Goal: Task Accomplishment & Management: Manage account settings

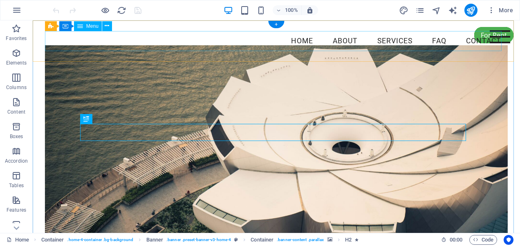
click at [103, 35] on nav "Home About Services FAQ Contact" at bounding box center [276, 41] width 462 height 20
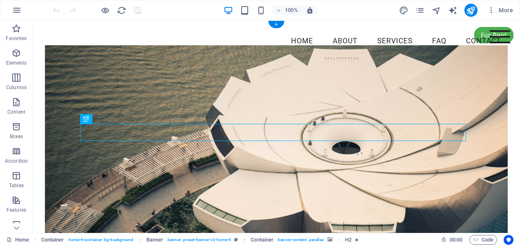
click at [151, 84] on figure at bounding box center [276, 142] width 462 height 194
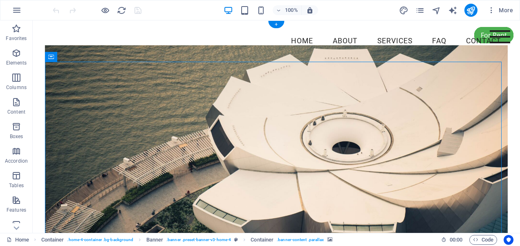
click at [151, 84] on figure at bounding box center [276, 142] width 462 height 194
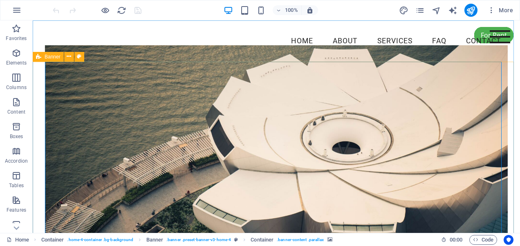
click at [52, 57] on span "Banner" at bounding box center [53, 56] width 16 height 5
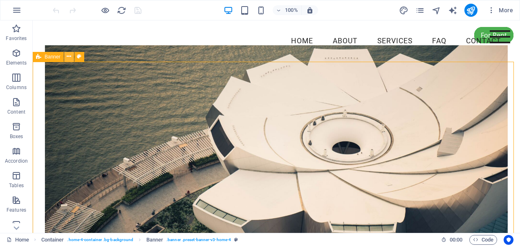
click at [68, 55] on icon at bounding box center [69, 56] width 4 height 9
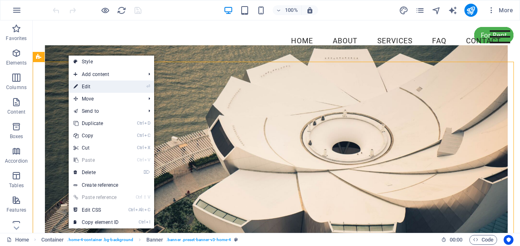
click at [89, 84] on link "⏎ Edit" at bounding box center [96, 86] width 55 height 12
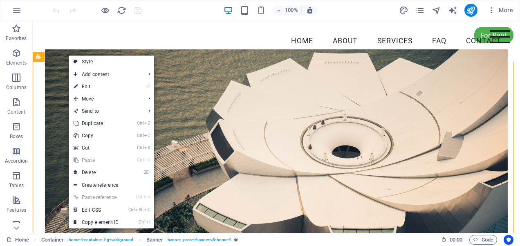
select select "vh"
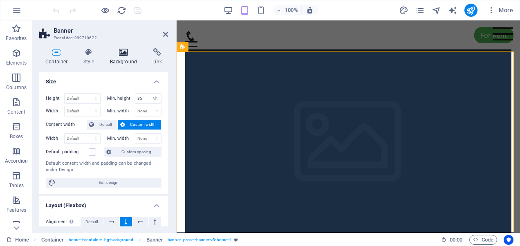
click at [111, 58] on h4 "Background" at bounding box center [125, 56] width 43 height 17
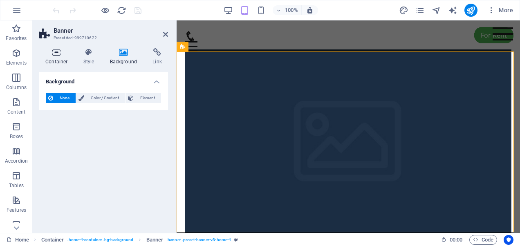
click at [67, 58] on h4 "Container" at bounding box center [58, 56] width 38 height 17
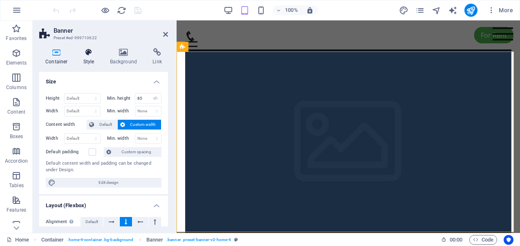
click at [84, 58] on h4 "Style" at bounding box center [90, 56] width 27 height 17
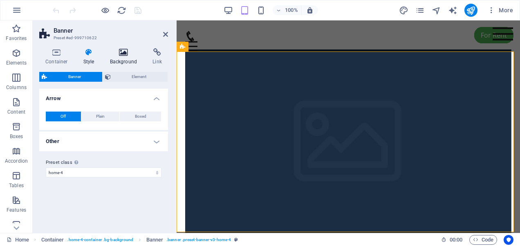
click at [125, 65] on h4 "Background" at bounding box center [125, 56] width 43 height 17
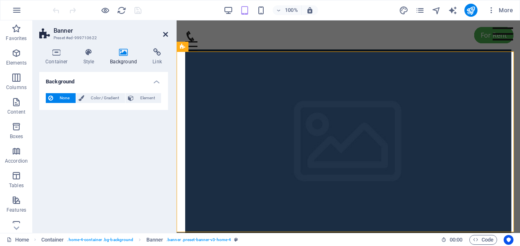
click at [163, 31] on icon at bounding box center [165, 34] width 5 height 7
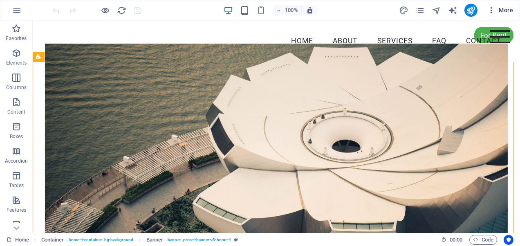
click at [491, 9] on icon "button" at bounding box center [491, 10] width 8 height 8
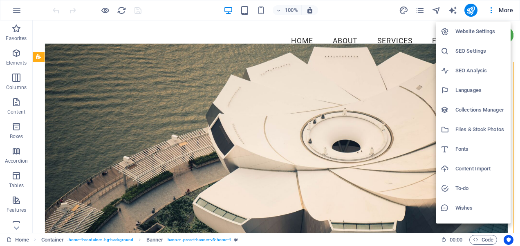
click at [472, 30] on h6 "Website Settings" at bounding box center [480, 32] width 50 height 10
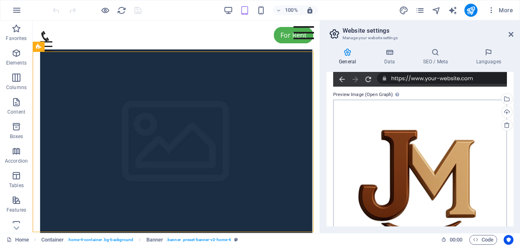
scroll to position [247, 0]
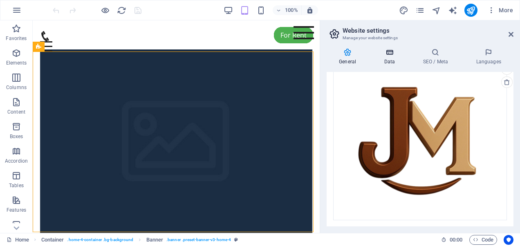
click at [382, 55] on icon at bounding box center [389, 52] width 36 height 8
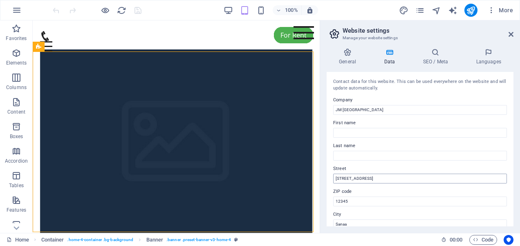
scroll to position [41, 0]
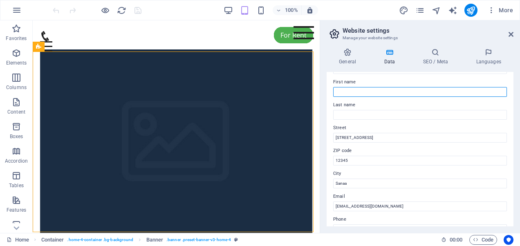
click at [351, 91] on input "First name" at bounding box center [420, 92] width 174 height 10
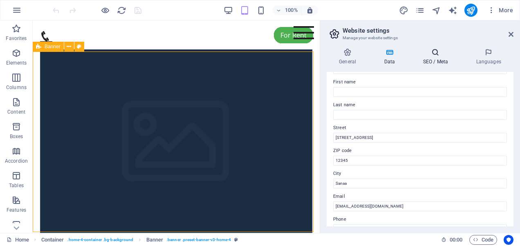
click at [460, 58] on h4 "SEO / Meta" at bounding box center [436, 56] width 53 height 17
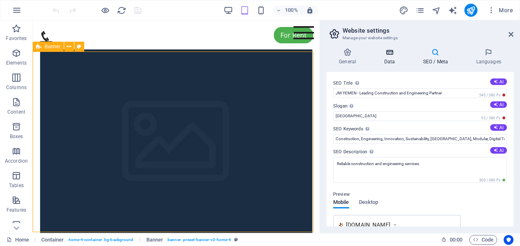
click at [394, 60] on h4 "Data" at bounding box center [390, 56] width 39 height 17
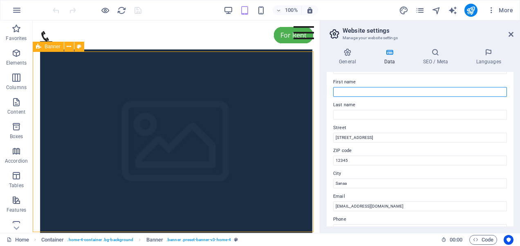
paste input "[PERSON_NAME]"
type input "[PERSON_NAME]"
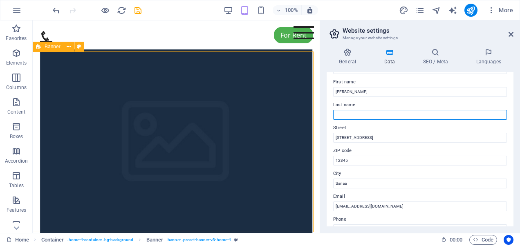
click at [352, 114] on input "Last name" at bounding box center [420, 115] width 174 height 10
paste input "[GEOGRAPHIC_DATA]"
type input "[GEOGRAPHIC_DATA]"
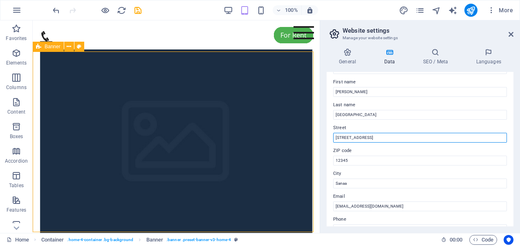
click at [339, 138] on input "[STREET_ADDRESS]" at bounding box center [420, 138] width 174 height 10
type input "[DATE][STREET_ADDRESS]"
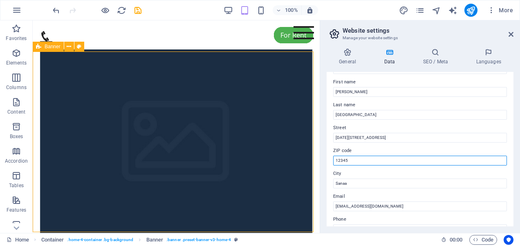
click at [342, 161] on input "12345" at bounding box center [420, 161] width 174 height 10
drag, startPoint x: 342, startPoint y: 161, endPoint x: 336, endPoint y: 162, distance: 6.5
click at [336, 162] on input "1" at bounding box center [420, 161] width 174 height 10
type input "2201"
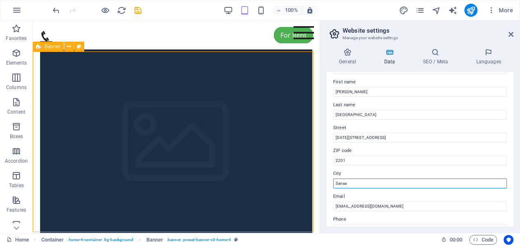
click at [344, 184] on input "Sanaa" at bounding box center [420, 184] width 174 height 10
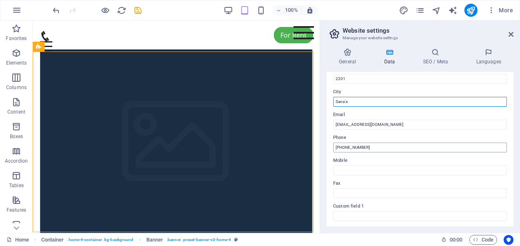
type input "Sana'a"
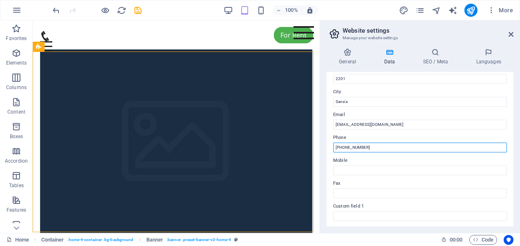
click at [371, 146] on input "[PHONE_NUMBER]" at bounding box center [420, 148] width 174 height 10
drag, startPoint x: 407, startPoint y: 166, endPoint x: 317, endPoint y: 144, distance: 92.1
paste input "775772880"
type input "[PHONE_NUMBER]"
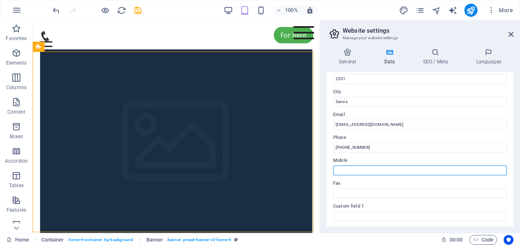
paste input "[PHONE_NUMBER]"
type input "[PHONE_NUMBER]"
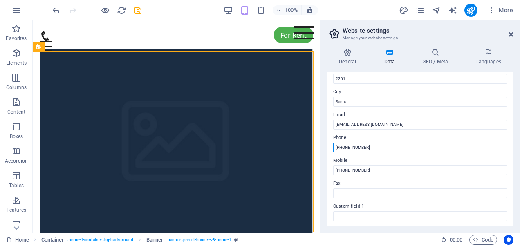
drag, startPoint x: 370, startPoint y: 148, endPoint x: 346, endPoint y: 147, distance: 24.1
click at [346, 147] on input "[PHONE_NUMBER]" at bounding box center [420, 148] width 174 height 10
paste input "01 43580"
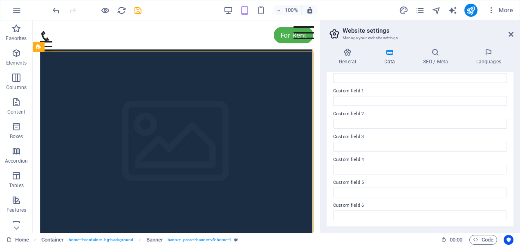
scroll to position [156, 0]
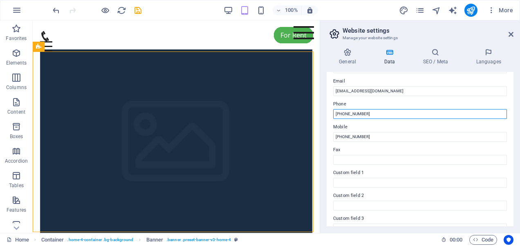
drag, startPoint x: 344, startPoint y: 114, endPoint x: 330, endPoint y: 111, distance: 14.7
click at [327, 111] on div "Contact data for this website. This can be used everywhere on the website and w…" at bounding box center [419, 149] width 187 height 154
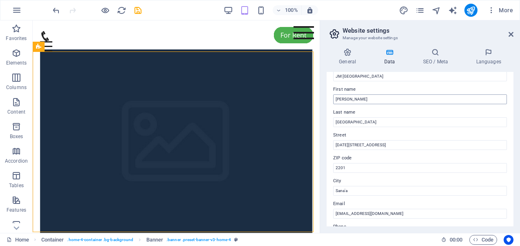
scroll to position [0, 0]
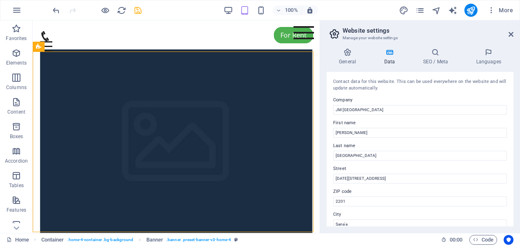
type input "01 435800"
click at [138, 8] on icon "save" at bounding box center [137, 10] width 9 height 9
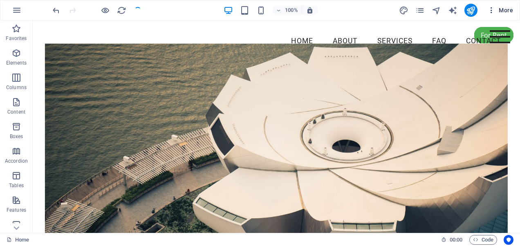
click at [491, 5] on button "More" at bounding box center [500, 10] width 32 height 13
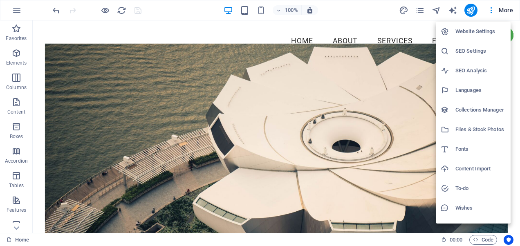
click at [482, 30] on h6 "Website Settings" at bounding box center [480, 32] width 50 height 10
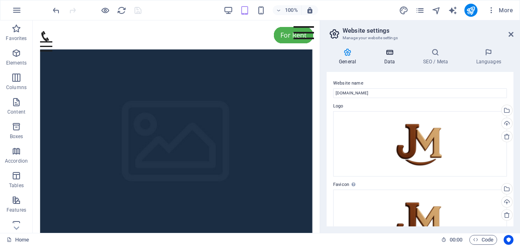
click at [389, 58] on h4 "Data" at bounding box center [390, 56] width 39 height 17
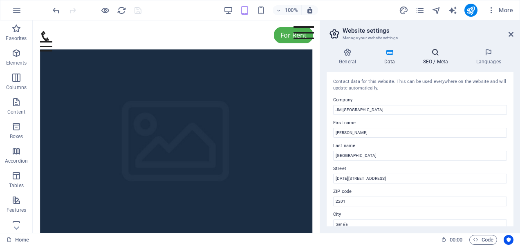
click at [424, 58] on h4 "SEO / Meta" at bounding box center [436, 56] width 53 height 17
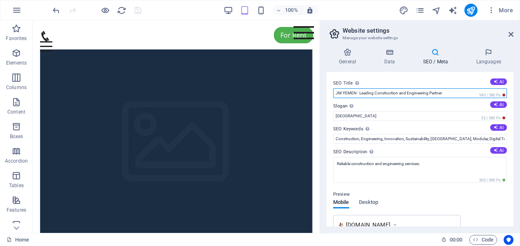
click at [452, 94] on input "JM YEMEN - Leading Construction and Engineering Partner" at bounding box center [420, 93] width 174 height 10
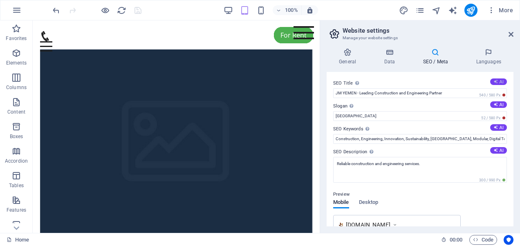
click at [495, 79] on icon at bounding box center [495, 81] width 4 height 4
type input "JM YEMEN: Trusted Builders & Engineers"
click at [498, 104] on button "AI" at bounding box center [498, 104] width 17 height 7
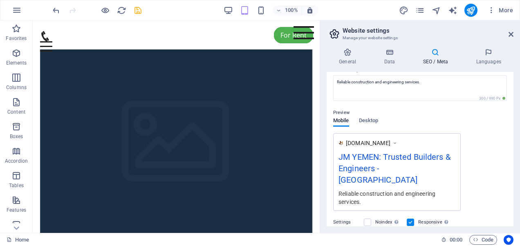
scroll to position [165, 0]
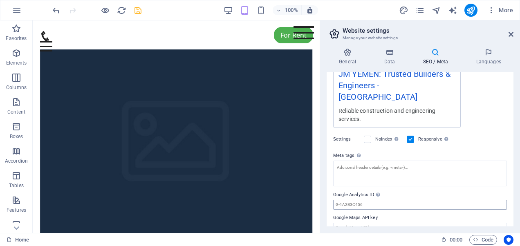
type input "Building Success Through Innovation and Trust"
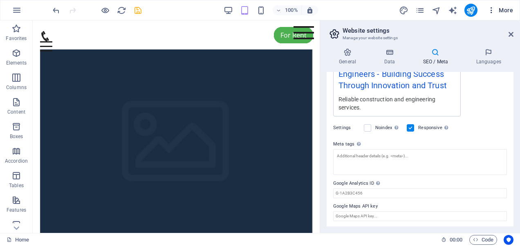
click at [491, 9] on icon "button" at bounding box center [491, 10] width 8 height 8
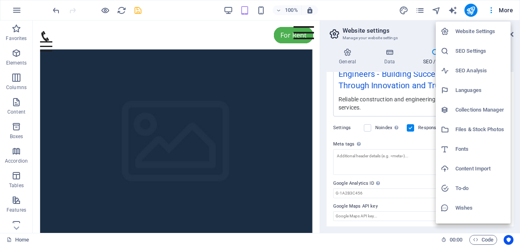
click at [367, 94] on div at bounding box center [260, 123] width 520 height 246
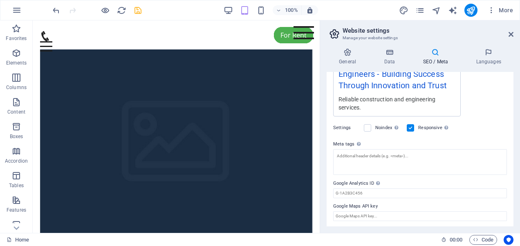
scroll to position [54, 0]
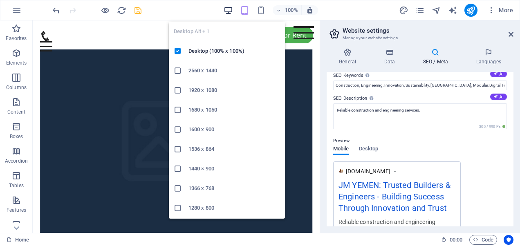
click at [228, 8] on icon "button" at bounding box center [227, 10] width 9 height 9
click at [230, 11] on icon "button" at bounding box center [227, 10] width 9 height 9
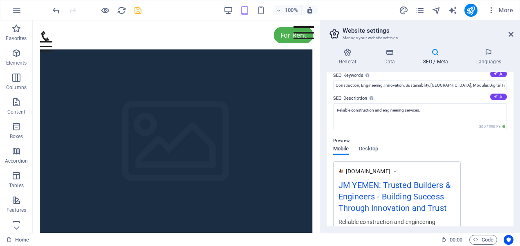
click at [493, 97] on icon at bounding box center [495, 96] width 4 height 4
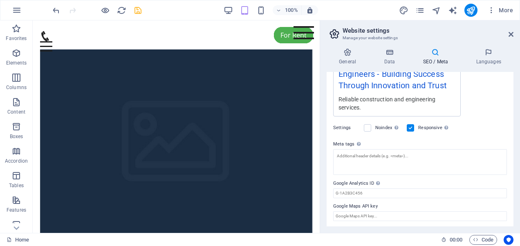
type textarea "Transform your construction vision into reality with JM YEMEN—your trusted part…"
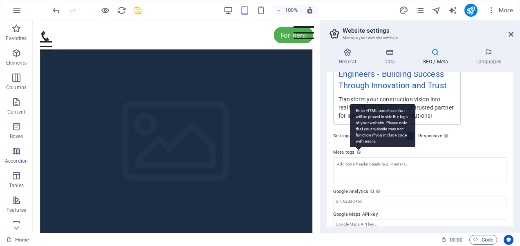
click at [357, 147] on div "Enter HTML code here that will be placed inside the tags of your website. Pleas…" at bounding box center [382, 125] width 65 height 43
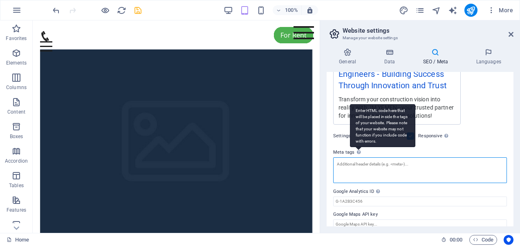
click at [357, 157] on textarea "Meta tags Enter HTML code here that will be placed inside the tags of your webs…" at bounding box center [420, 170] width 174 height 26
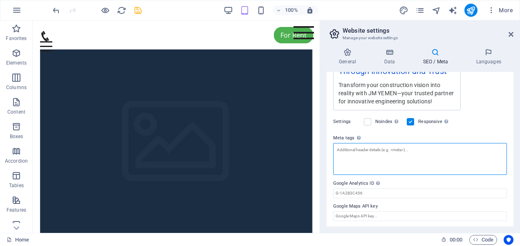
scroll to position [68, 0]
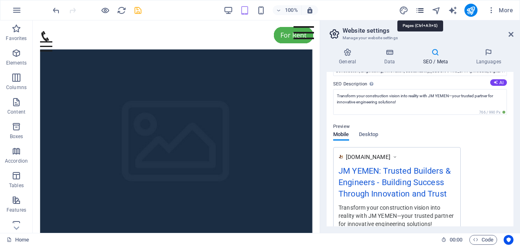
click at [423, 11] on icon "pages" at bounding box center [419, 10] width 9 height 9
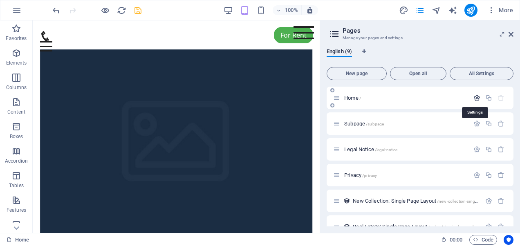
click at [476, 98] on icon "button" at bounding box center [476, 97] width 7 height 7
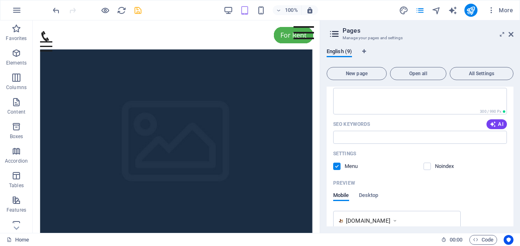
scroll to position [204, 0]
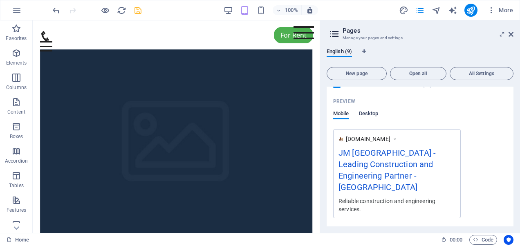
click at [372, 113] on span "Desktop" at bounding box center [369, 114] width 20 height 11
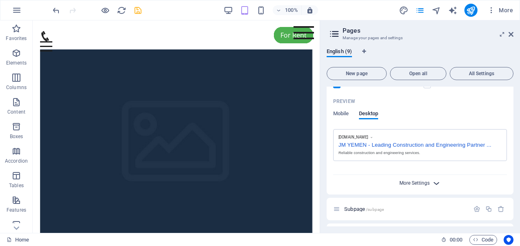
click at [424, 182] on span "More Settings" at bounding box center [414, 183] width 30 height 6
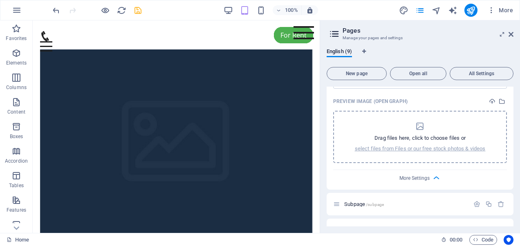
scroll to position [409, 0]
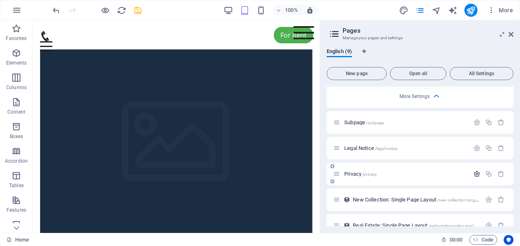
click at [473, 172] on icon "button" at bounding box center [476, 173] width 7 height 7
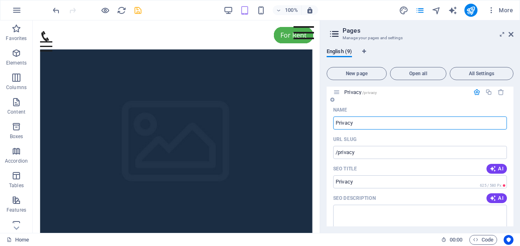
scroll to position [572, 0]
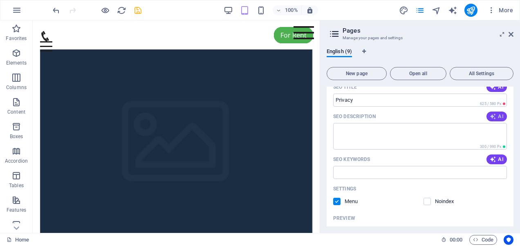
click at [497, 117] on span "AI" at bounding box center [496, 116] width 14 height 7
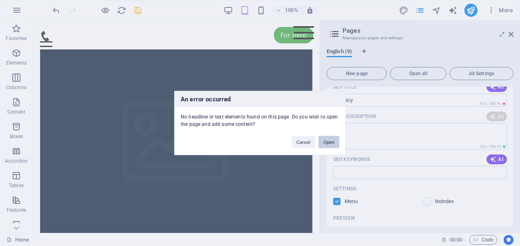
click at [333, 138] on button "Open" at bounding box center [328, 142] width 21 height 12
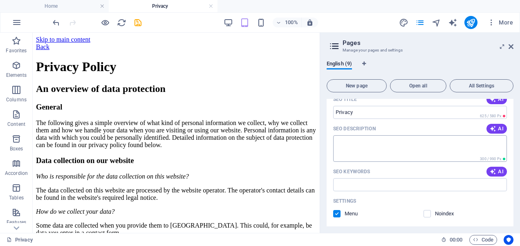
scroll to position [0, 0]
click at [494, 172] on icon "button" at bounding box center [492, 171] width 7 height 7
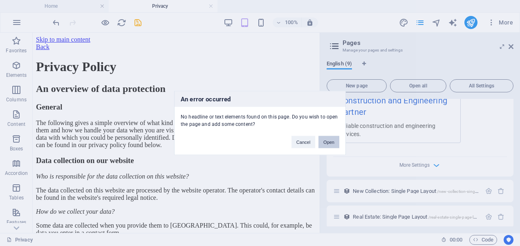
click at [330, 144] on button "Open" at bounding box center [328, 142] width 21 height 12
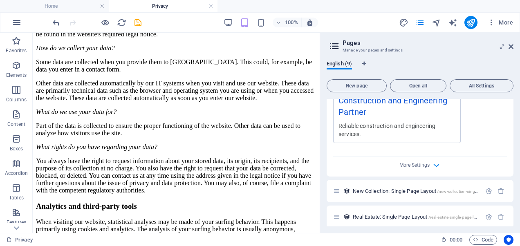
scroll to position [735, 0]
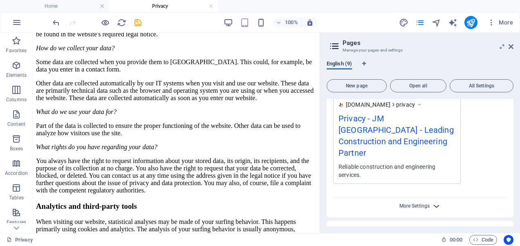
click at [424, 203] on span "More Settings" at bounding box center [414, 206] width 30 height 6
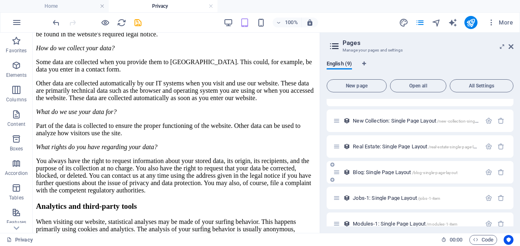
scroll to position [923, 0]
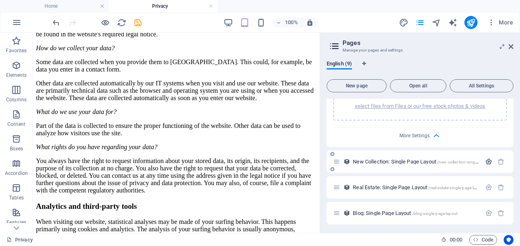
click at [486, 158] on icon "button" at bounding box center [488, 161] width 7 height 7
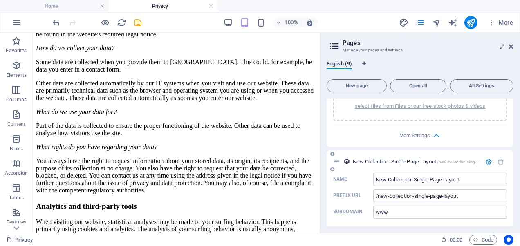
click at [485, 158] on icon "button" at bounding box center [488, 161] width 7 height 7
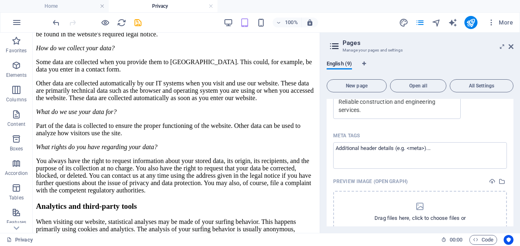
scroll to position [637, 0]
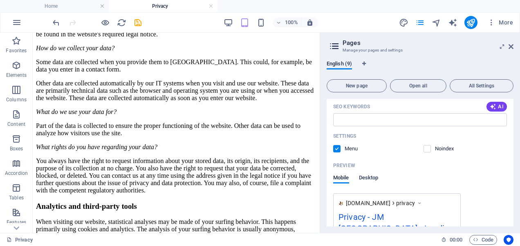
click at [375, 177] on span "Desktop" at bounding box center [369, 178] width 20 height 11
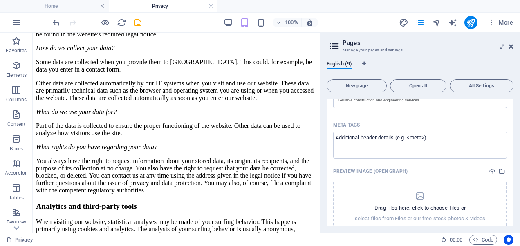
scroll to position [65, 0]
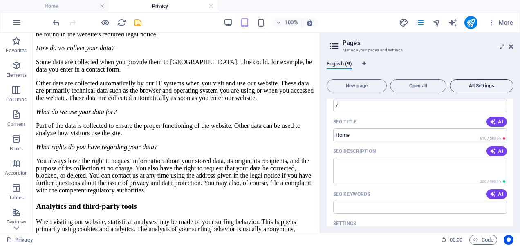
click at [471, 87] on span "All Settings" at bounding box center [481, 85] width 56 height 5
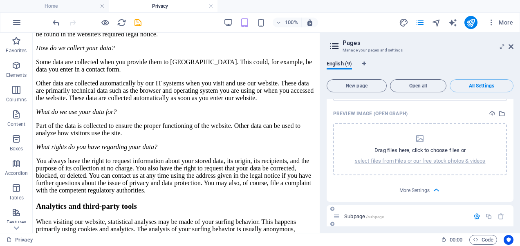
scroll to position [490, 0]
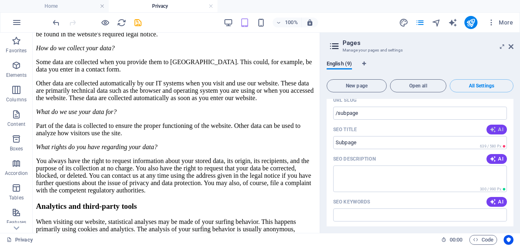
click at [493, 130] on icon "button" at bounding box center [492, 129] width 7 height 7
type input "Expert Cuts & Styles in [GEOGRAPHIC_DATA]"
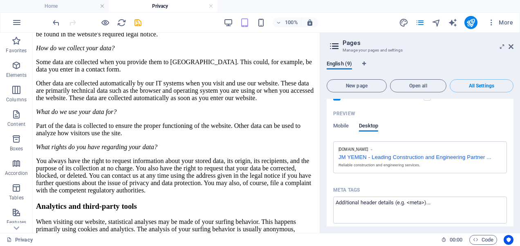
scroll to position [82, 0]
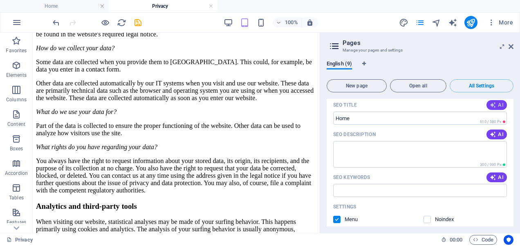
click at [497, 102] on span "AI" at bounding box center [496, 105] width 14 height 7
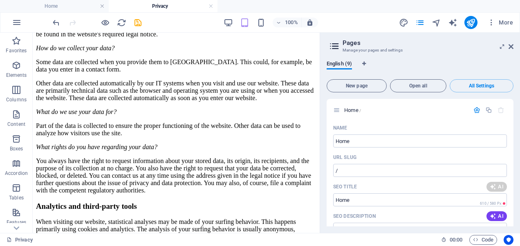
type input "Trusted Construction Partner - JM [GEOGRAPHIC_DATA]"
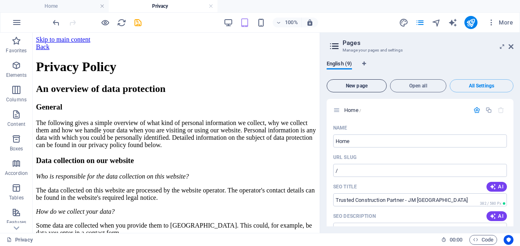
click at [367, 85] on span "New page" at bounding box center [356, 85] width 53 height 5
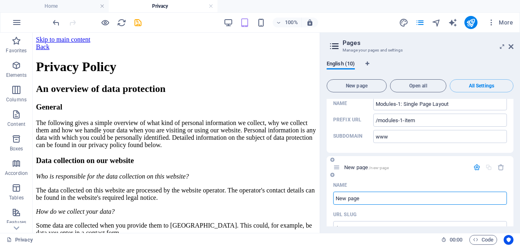
scroll to position [2024, 0]
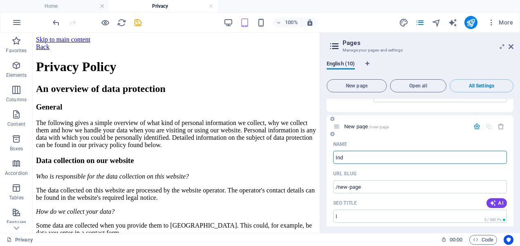
type input "Indu"
type input "/i"
type input "Industur"
type input "/industu"
type input "Industury"
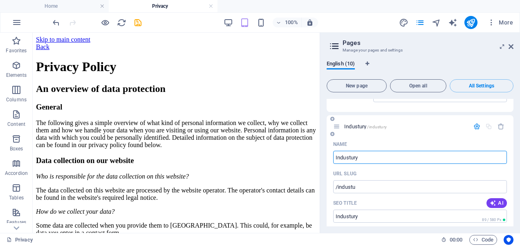
type input "/industury"
click at [354, 151] on input "Industury" at bounding box center [420, 157] width 174 height 13
click at [370, 151] on input "Industury" at bounding box center [420, 157] width 174 height 13
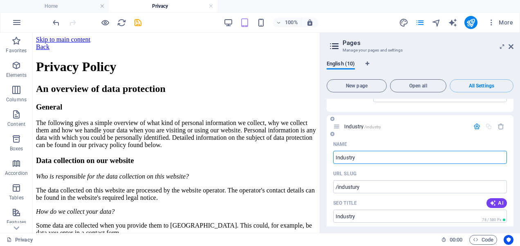
type input "Industry"
type input "/industry"
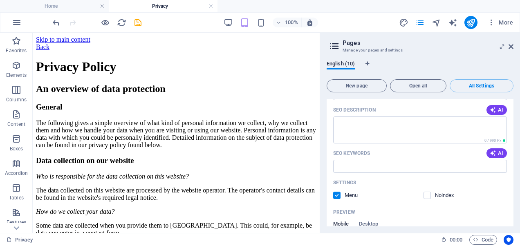
scroll to position [2188, 0]
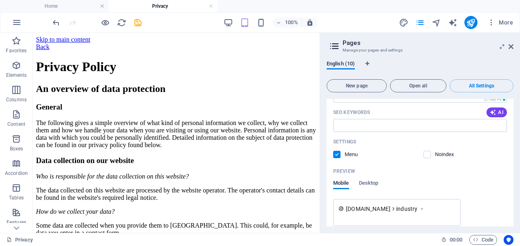
type input "Industry"
click at [429, 240] on div "More Settings" at bounding box center [420, 246] width 174 height 13
click at [433, 243] on icon "button" at bounding box center [435, 247] width 9 height 9
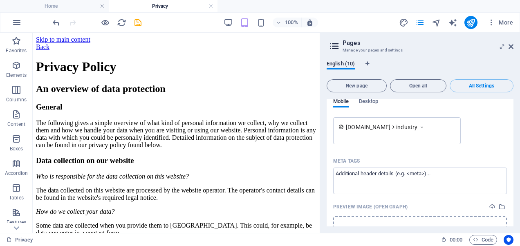
scroll to position [2306, 0]
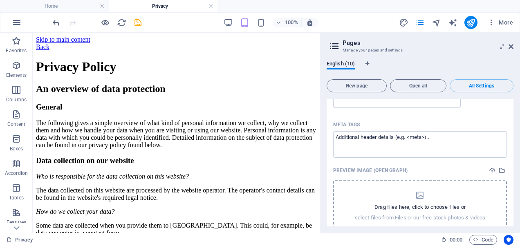
click at [420, 190] on icon "dropzone" at bounding box center [420, 195] width 10 height 10
click at [423, 214] on p "select files from Files or our free stock photos & videos" at bounding box center [420, 217] width 131 height 7
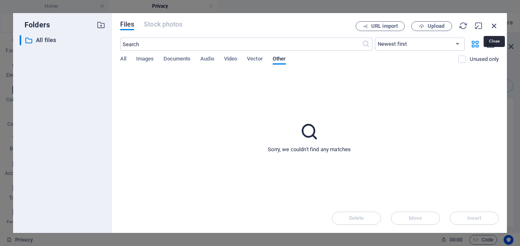
click at [493, 26] on icon "button" at bounding box center [493, 25] width 9 height 9
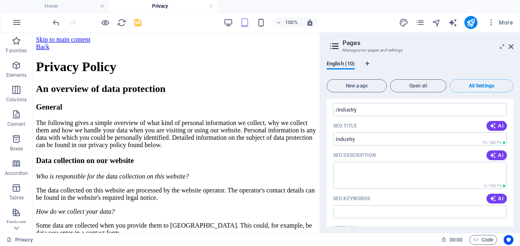
scroll to position [2061, 0]
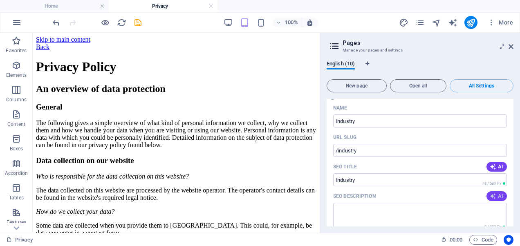
click at [496, 193] on span "AI" at bounding box center [496, 196] width 14 height 7
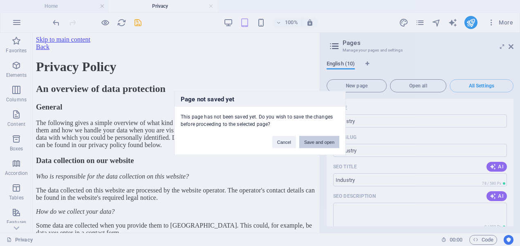
click at [315, 143] on button "Save and open" at bounding box center [319, 142] width 40 height 12
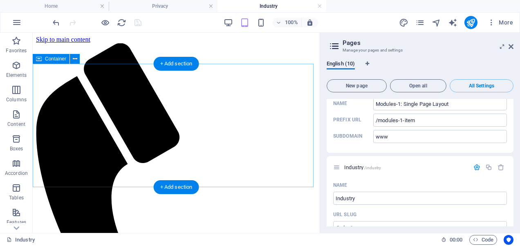
scroll to position [123, 0]
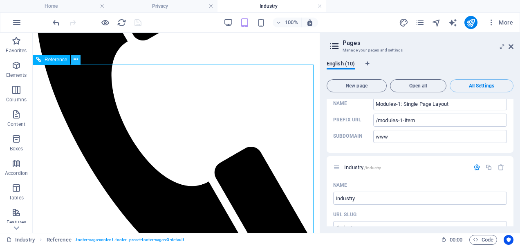
click at [74, 60] on icon at bounding box center [76, 59] width 4 height 9
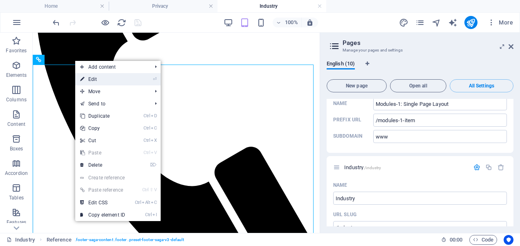
drag, startPoint x: 89, startPoint y: 79, endPoint x: 60, endPoint y: 54, distance: 37.6
click at [89, 79] on link "⏎ Edit" at bounding box center [102, 79] width 55 height 12
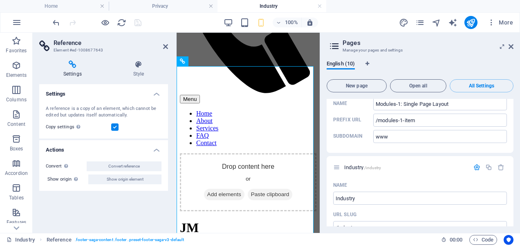
click at [77, 69] on h4 "Settings" at bounding box center [74, 68] width 70 height 17
click at [141, 71] on h4 "Style" at bounding box center [138, 68] width 59 height 17
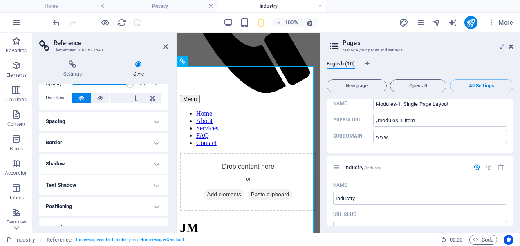
scroll to position [82, 0]
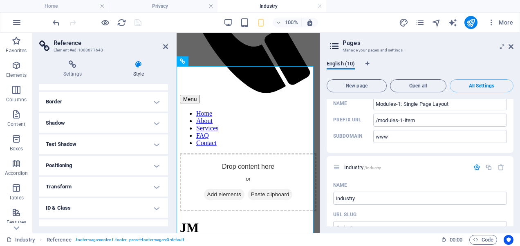
click at [114, 103] on h4 "Border" at bounding box center [103, 102] width 129 height 20
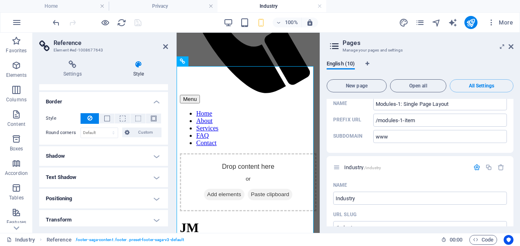
click at [114, 103] on h4 "Border" at bounding box center [103, 99] width 129 height 15
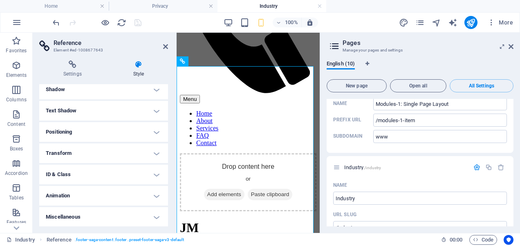
scroll to position [0, 0]
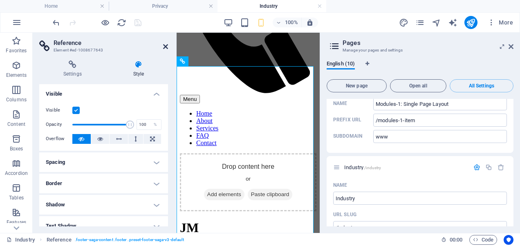
click at [163, 45] on icon at bounding box center [165, 46] width 5 height 7
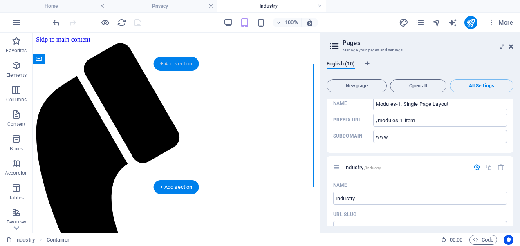
click at [175, 61] on div "+ Add section" at bounding box center [176, 64] width 45 height 14
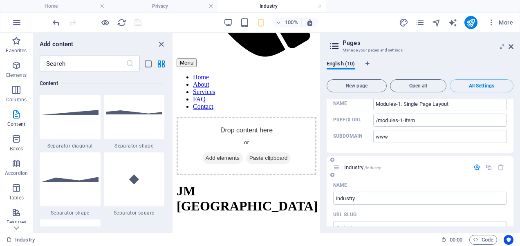
scroll to position [2106, 0]
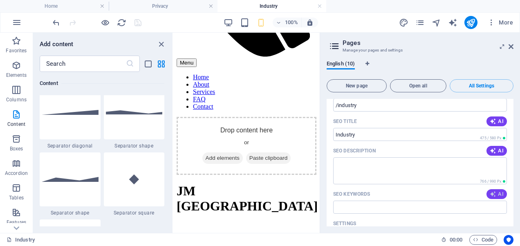
click at [493, 191] on icon "button" at bounding box center [492, 194] width 7 height 7
type input "construction solutions [GEOGRAPHIC_DATA], engineering services [GEOGRAPHIC_DATA…"
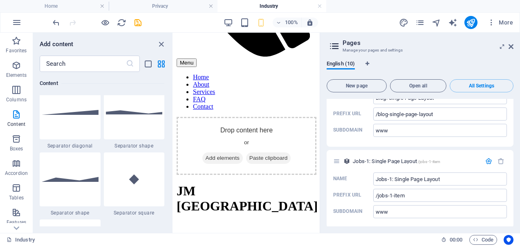
scroll to position [1664, 0]
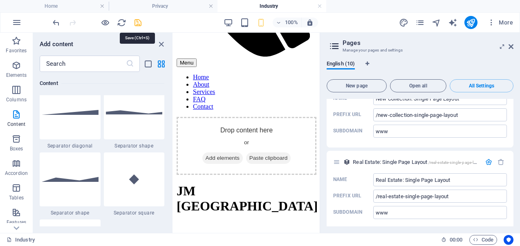
click at [136, 23] on icon "save" at bounding box center [137, 22] width 9 height 9
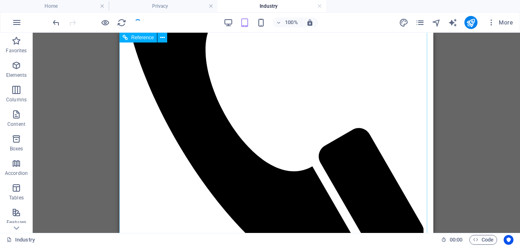
scroll to position [0, 0]
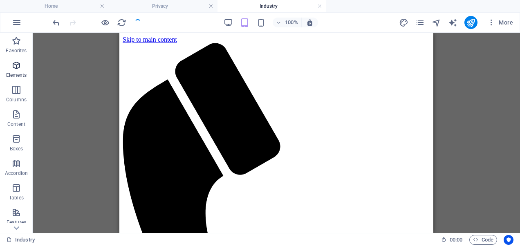
click at [20, 67] on icon "button" at bounding box center [16, 65] width 10 height 10
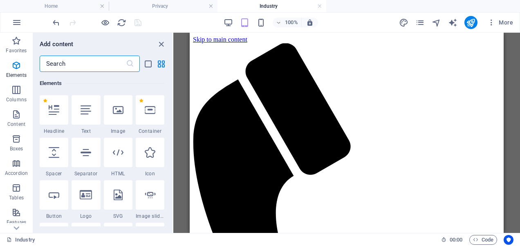
scroll to position [167, 0]
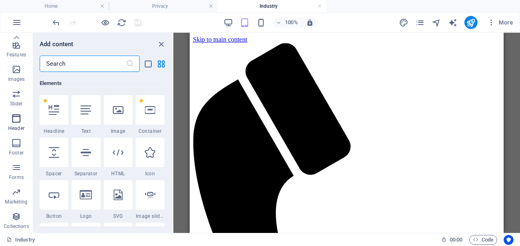
click at [20, 115] on icon "button" at bounding box center [16, 119] width 10 height 10
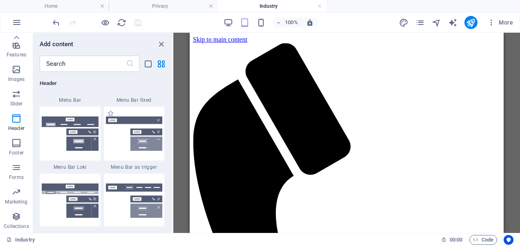
scroll to position [4960, 0]
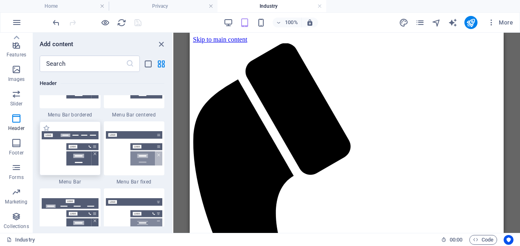
click at [56, 143] on img at bounding box center [70, 148] width 57 height 34
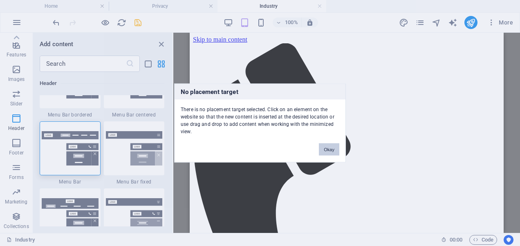
click at [331, 151] on button "Okay" at bounding box center [329, 149] width 20 height 12
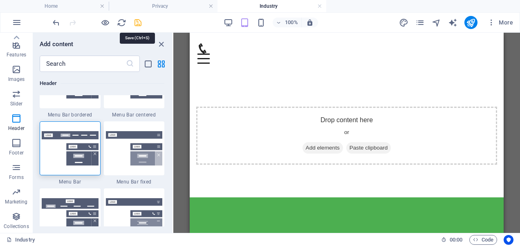
click at [137, 23] on icon "save" at bounding box center [137, 22] width 9 height 9
